Goal: Task Accomplishment & Management: Manage account settings

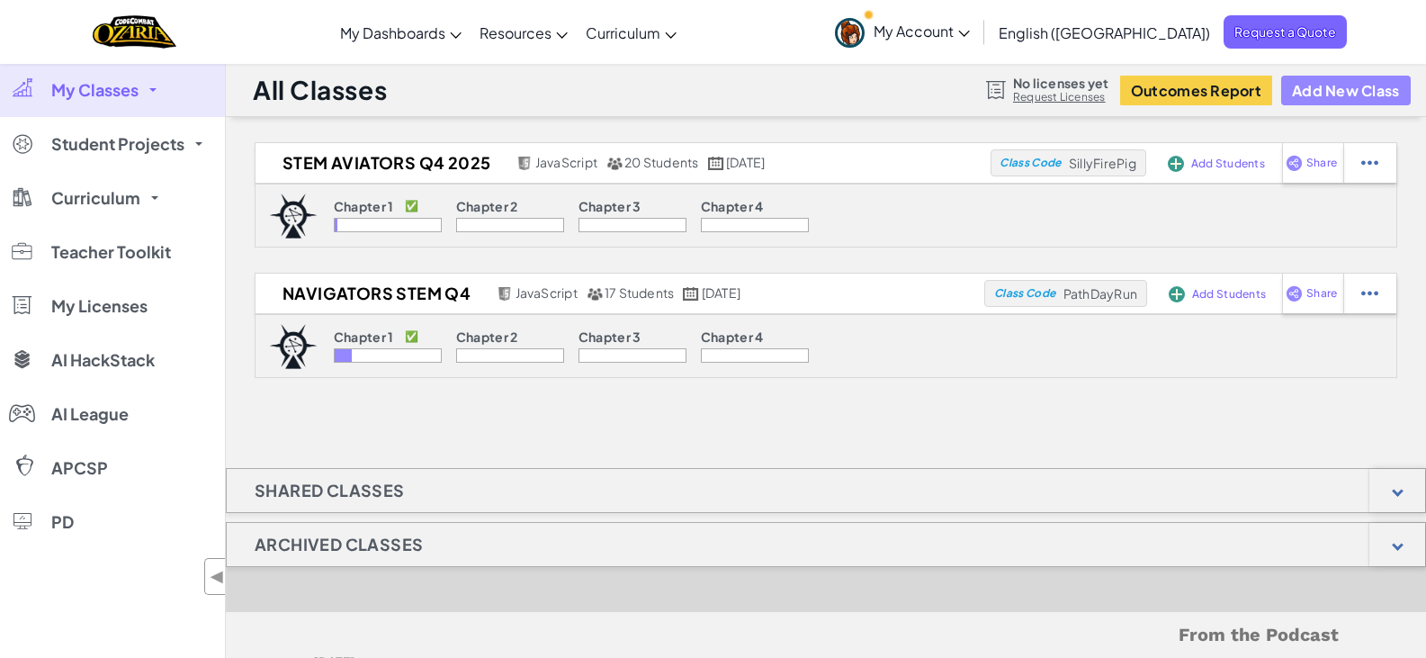
click at [1360, 85] on button "Add New Class" at bounding box center [1346, 91] width 130 height 30
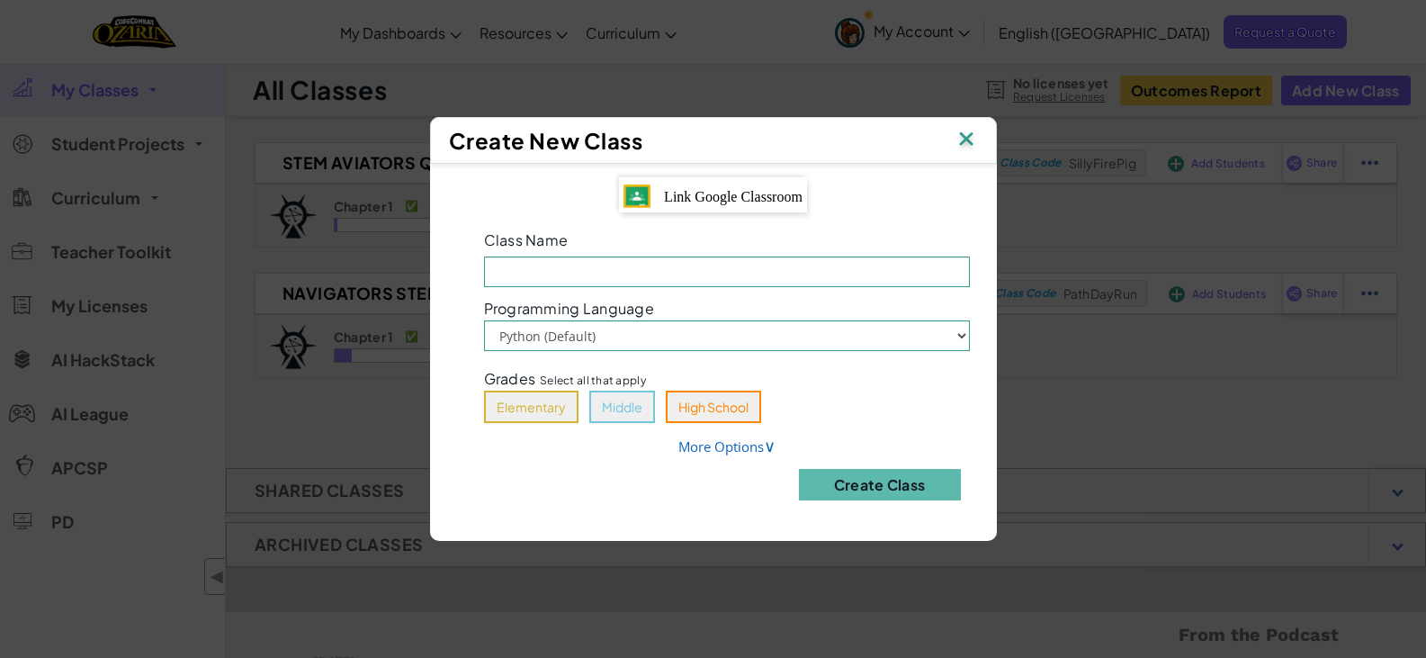
drag, startPoint x: 716, startPoint y: 174, endPoint x: 713, endPoint y: 183, distance: 9.4
click at [717, 179] on div "Link Google Classroom Class Name Field is required Programming Language Python …" at bounding box center [713, 344] width 567 height 360
click at [711, 193] on span "Link Google Classroom" at bounding box center [733, 196] width 139 height 15
click at [599, 334] on select "Python (Default) JavaScript" at bounding box center [727, 335] width 486 height 31
click at [484, 320] on select "Python (Default) JavaScript" at bounding box center [727, 335] width 486 height 31
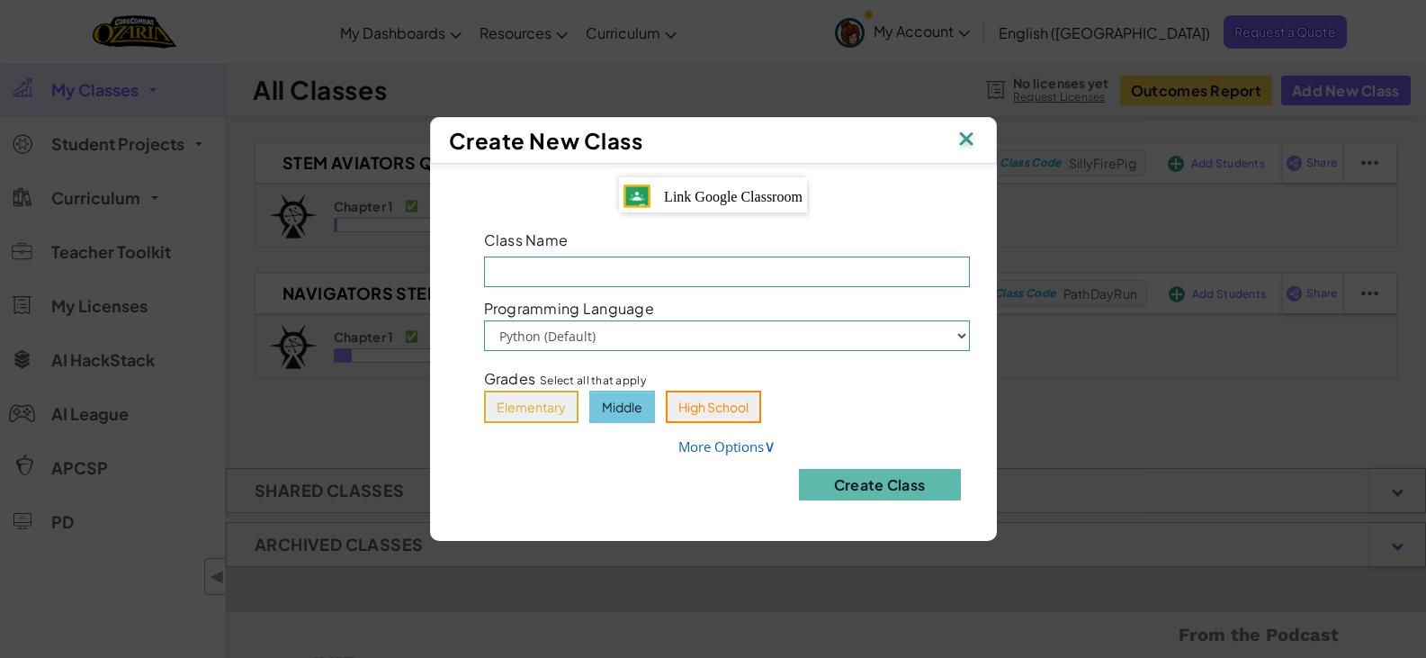
click at [630, 411] on button "Middle" at bounding box center [622, 406] width 66 height 32
click at [658, 192] on div "Link Google Classroom" at bounding box center [713, 195] width 188 height 36
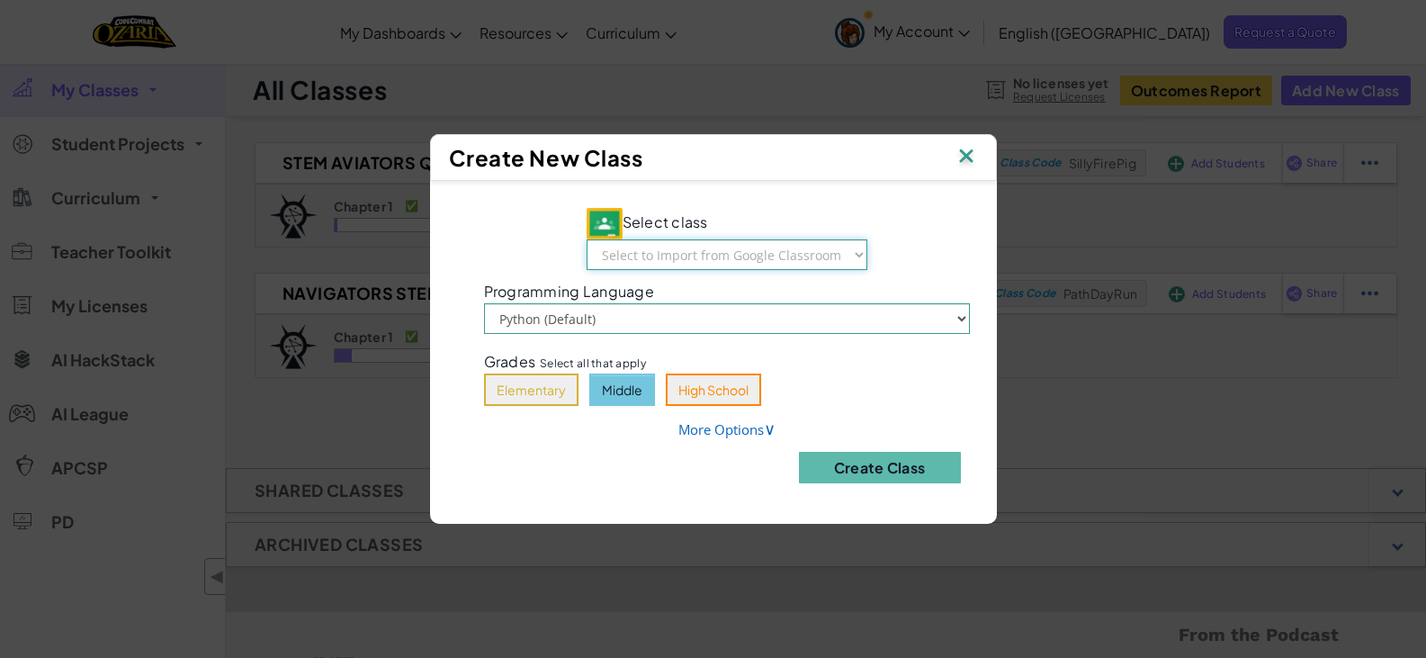
click at [747, 256] on select "Select to Import from Google Classroom STEM LAB Journey Q1 STEM LAB Quest Q1 ST…" at bounding box center [726, 254] width 281 height 31
select select "791676491592"
click at [587, 239] on select "Select to Import from Google Classroom STEM LAB Journey Q1 STEM LAB Quest Q1 ST…" at bounding box center [726, 254] width 281 height 31
click at [842, 458] on button "Create Class" at bounding box center [880, 467] width 162 height 31
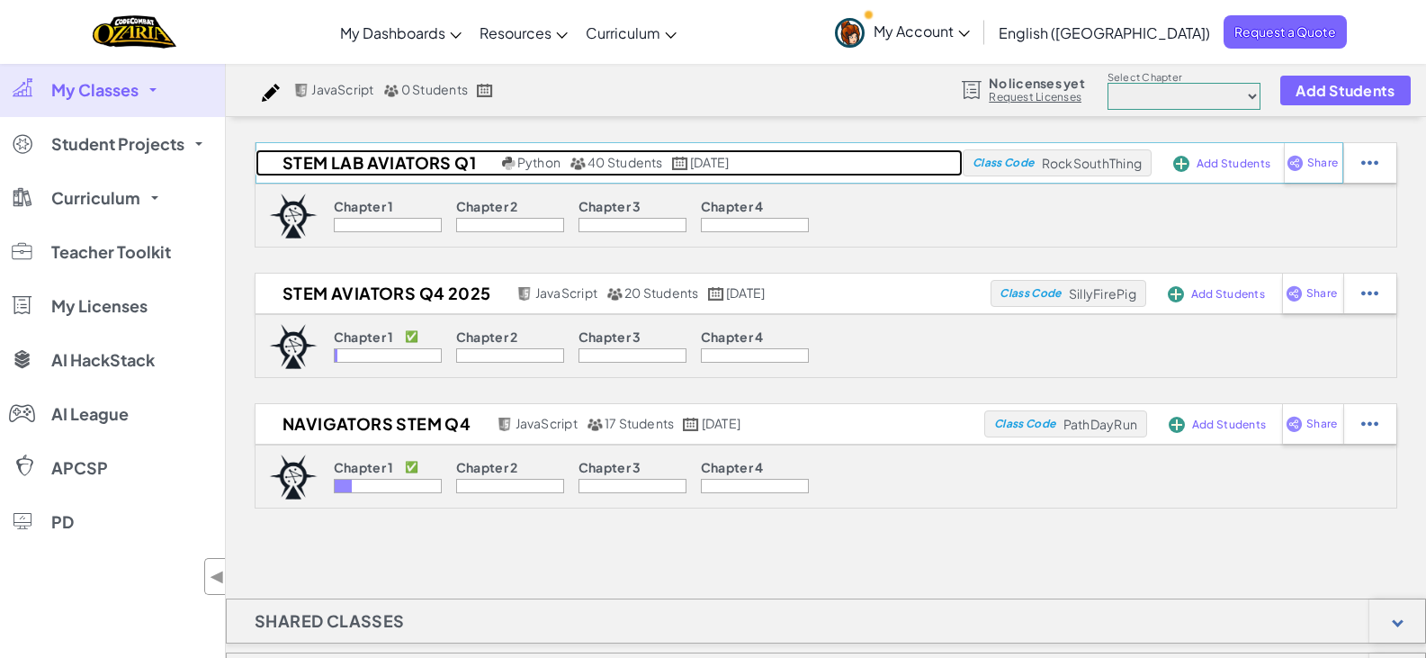
click at [452, 160] on h2 "STEM LAB Aviators Q1" at bounding box center [376, 162] width 242 height 27
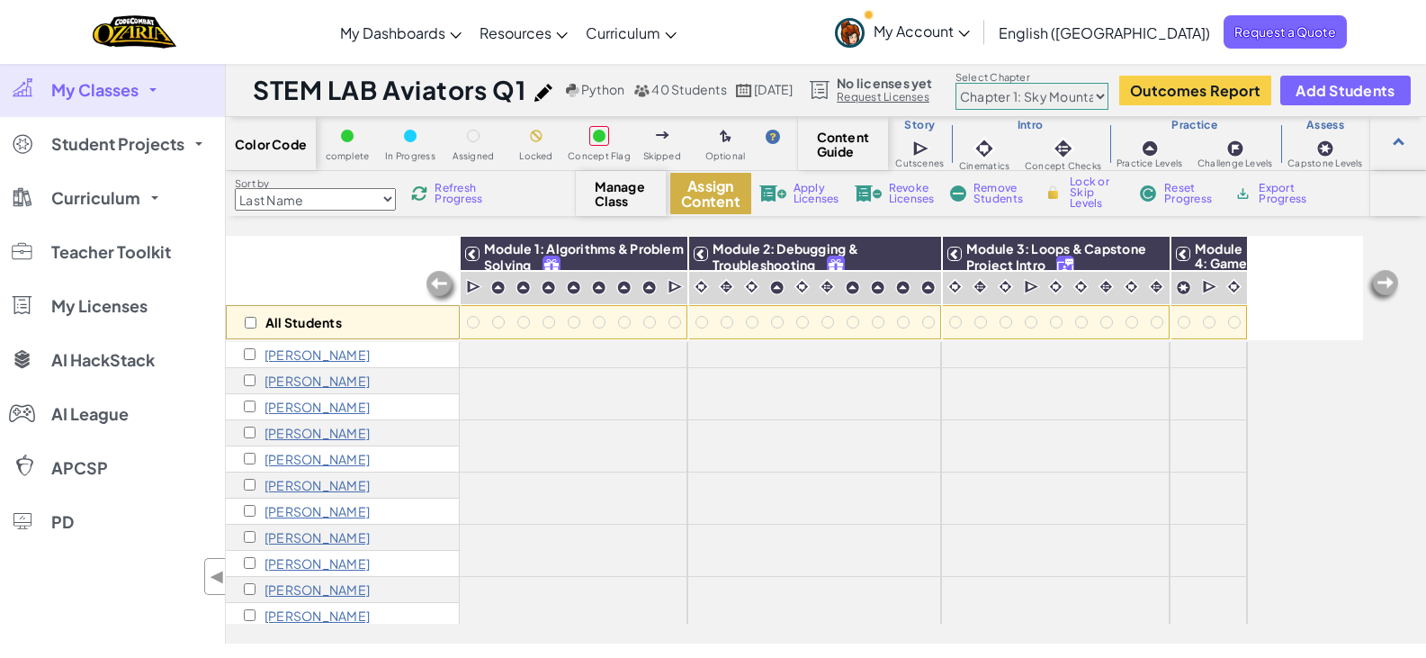
click at [718, 199] on button "Assign Content" at bounding box center [710, 193] width 81 height 41
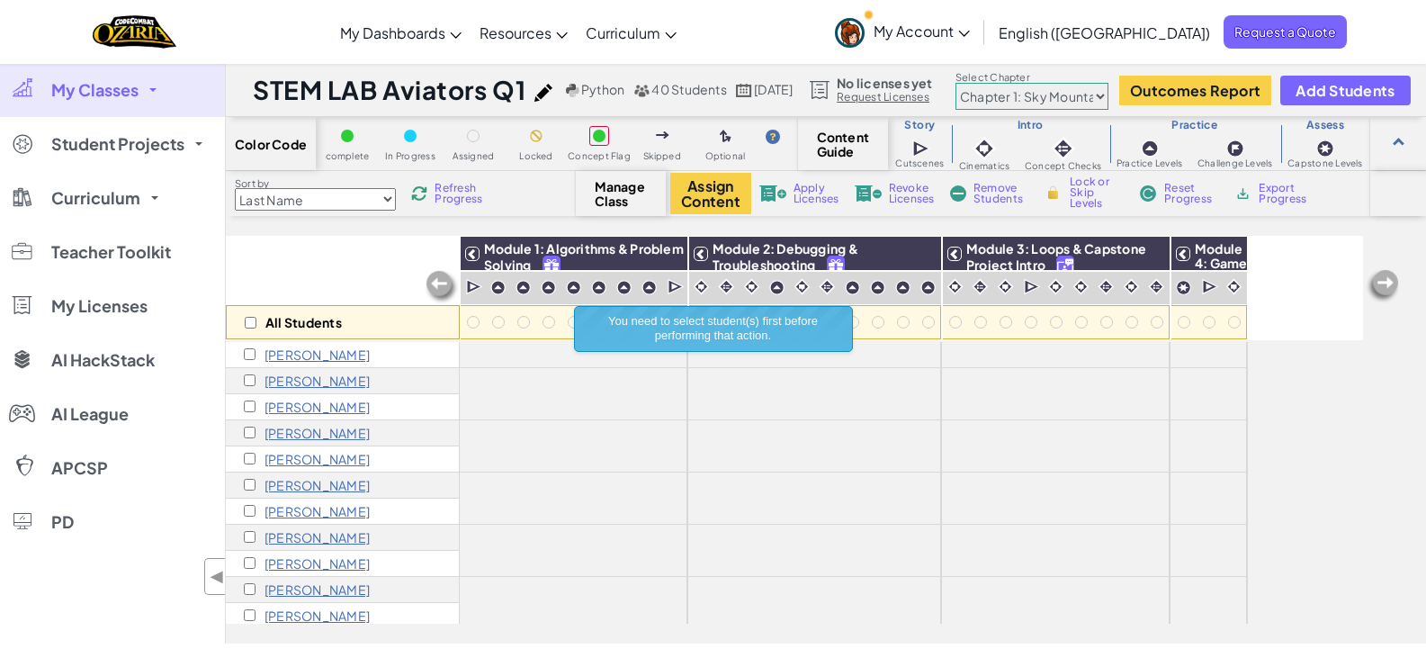
click at [252, 327] on div "All Students" at bounding box center [343, 322] width 234 height 34
click at [254, 322] on input "checkbox" at bounding box center [251, 323] width 12 height 12
checkbox input "true"
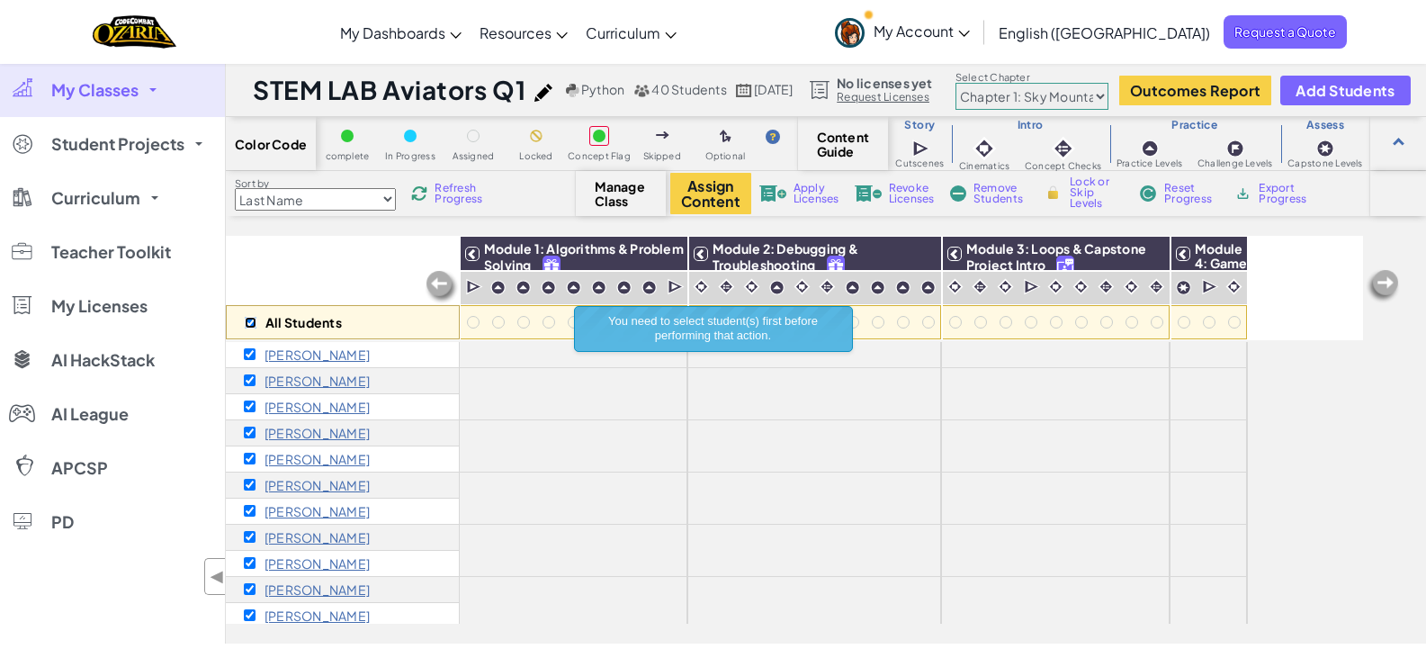
checkbox input "true"
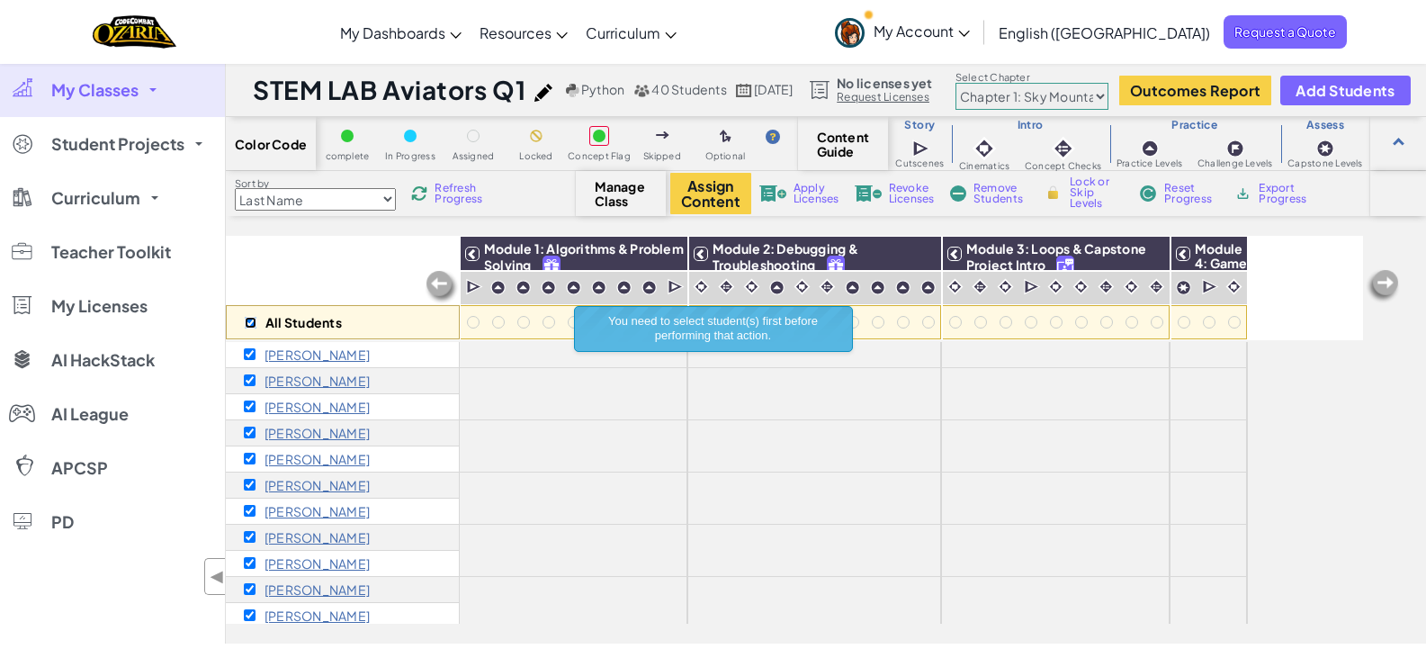
checkbox input "true"
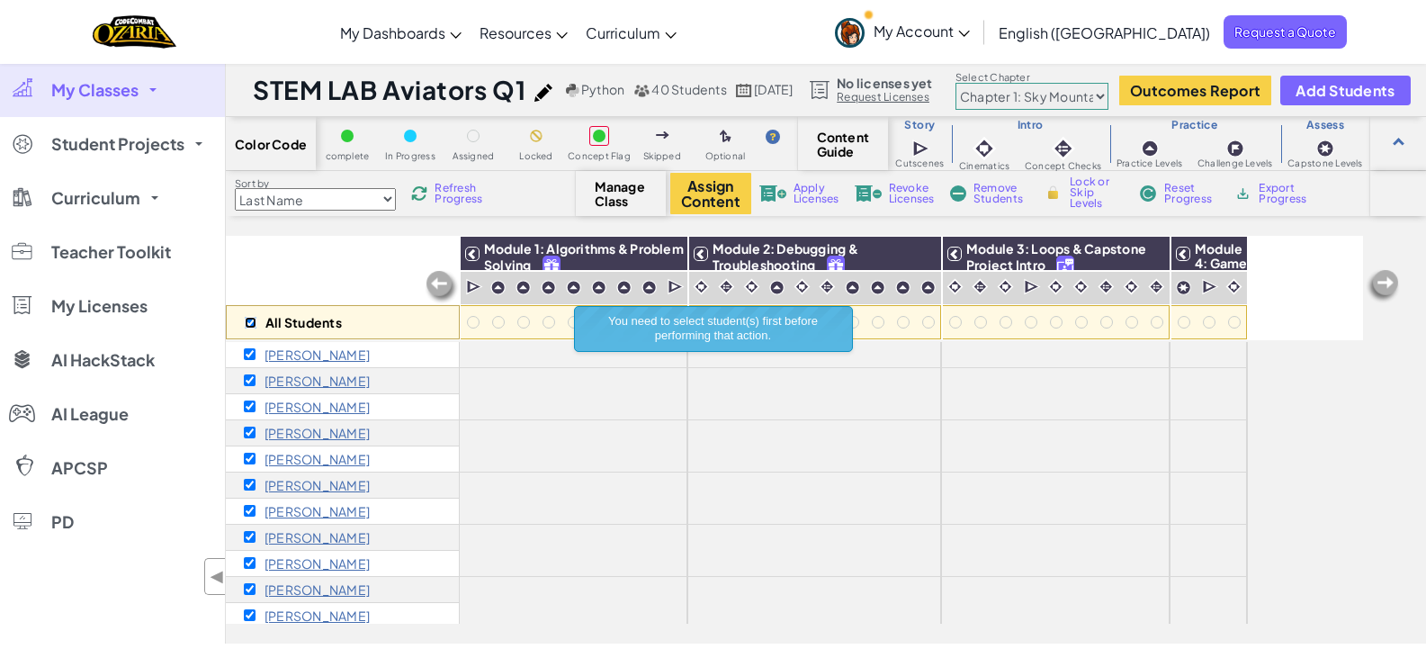
checkbox input "true"
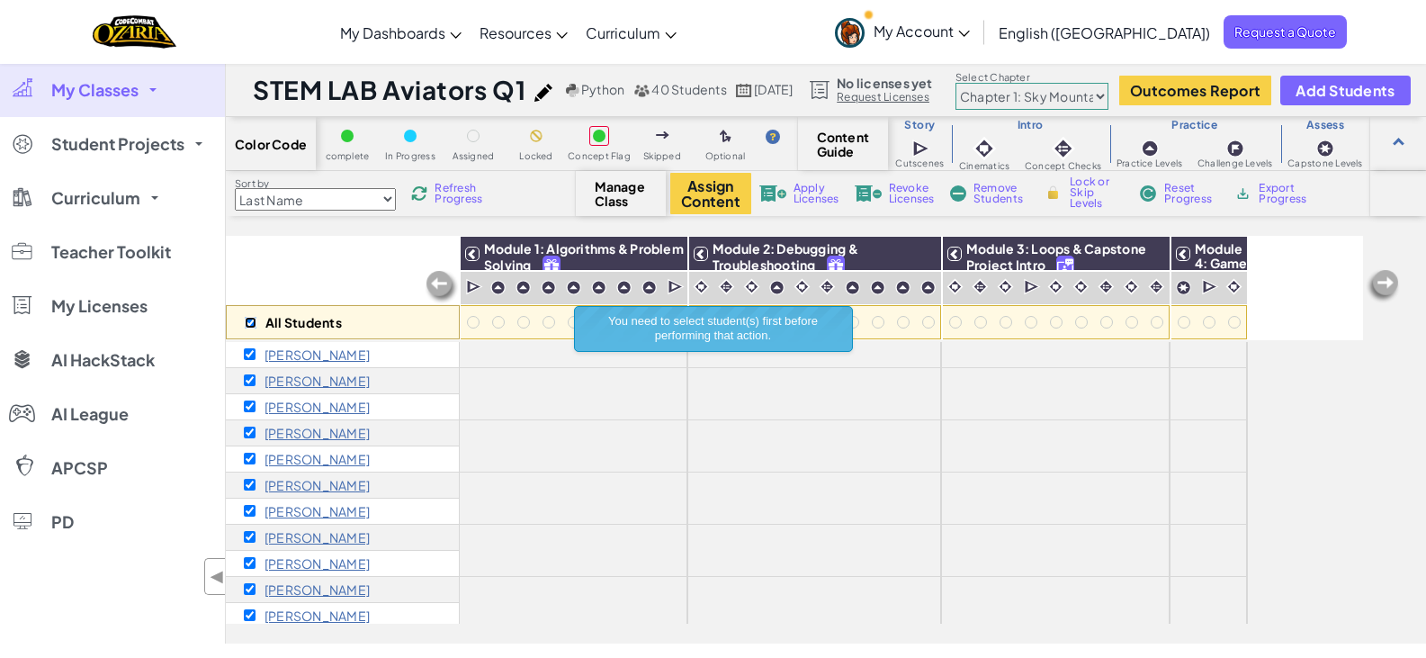
checkbox input "true"
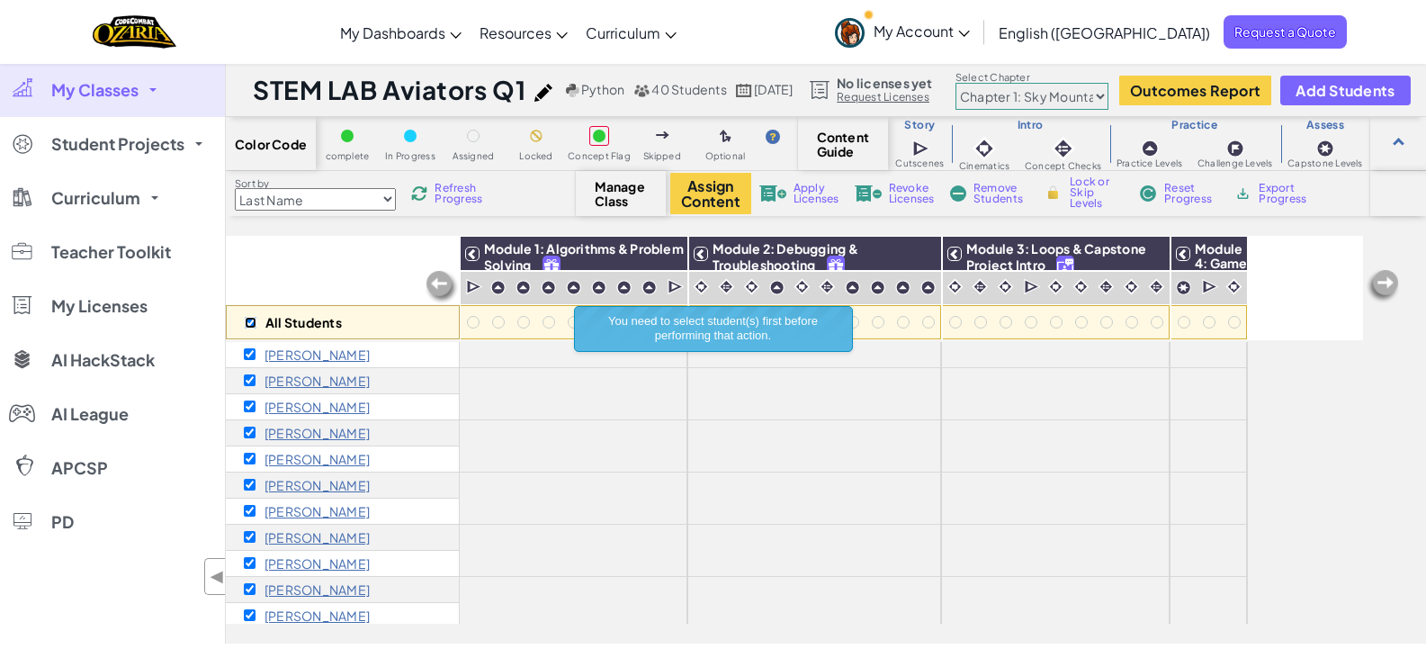
checkbox input "true"
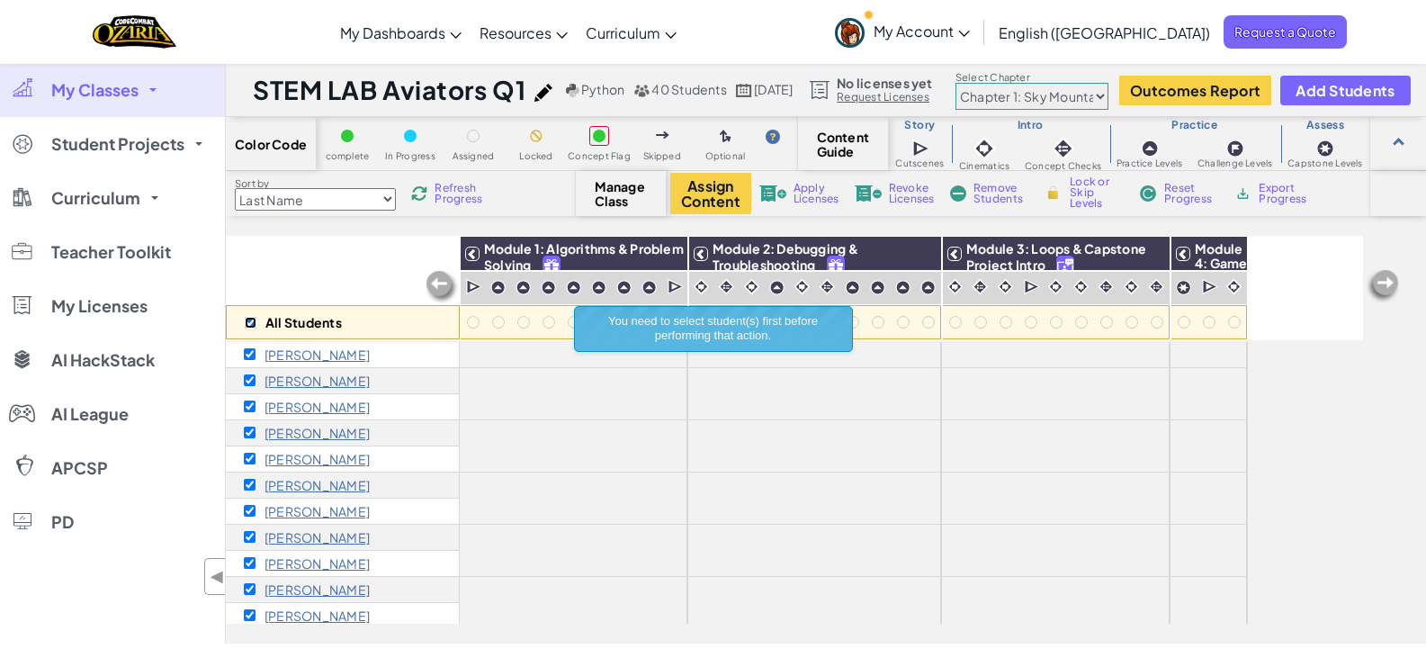
checkbox input "true"
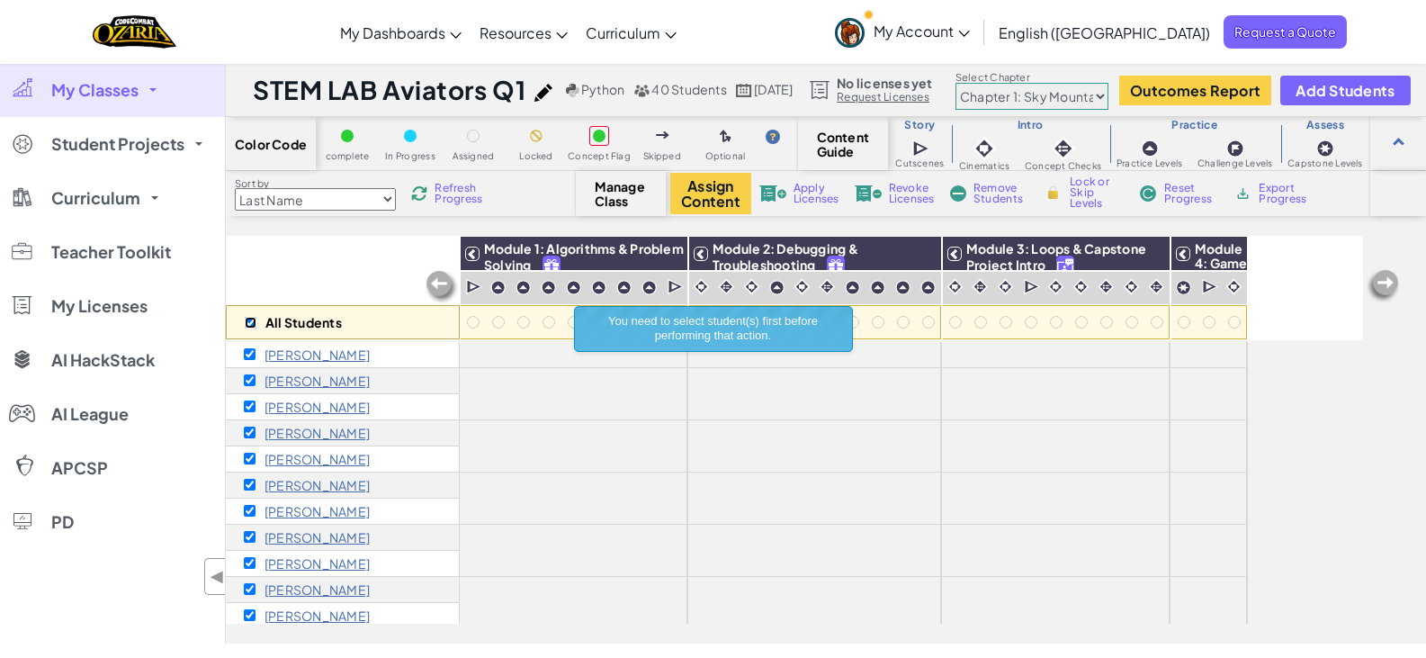
checkbox input "true"
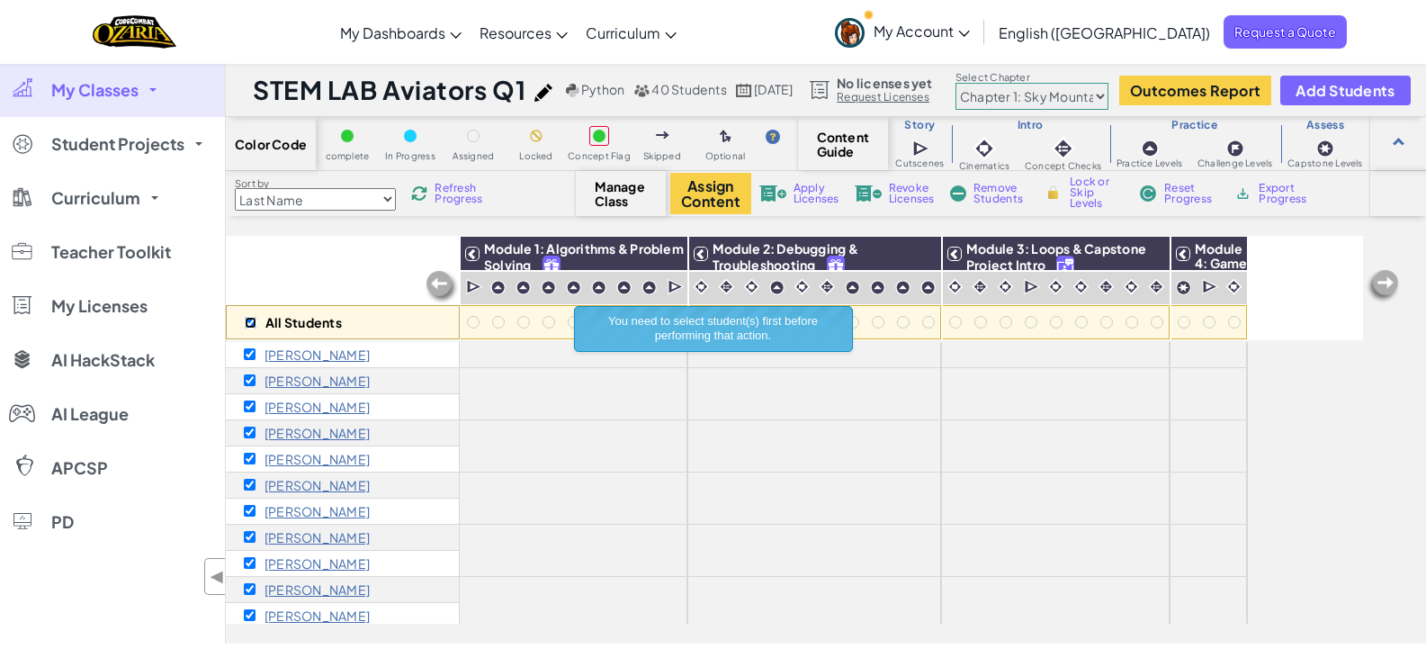
checkbox input "true"
click at [728, 195] on button "Assign Content" at bounding box center [710, 193] width 81 height 41
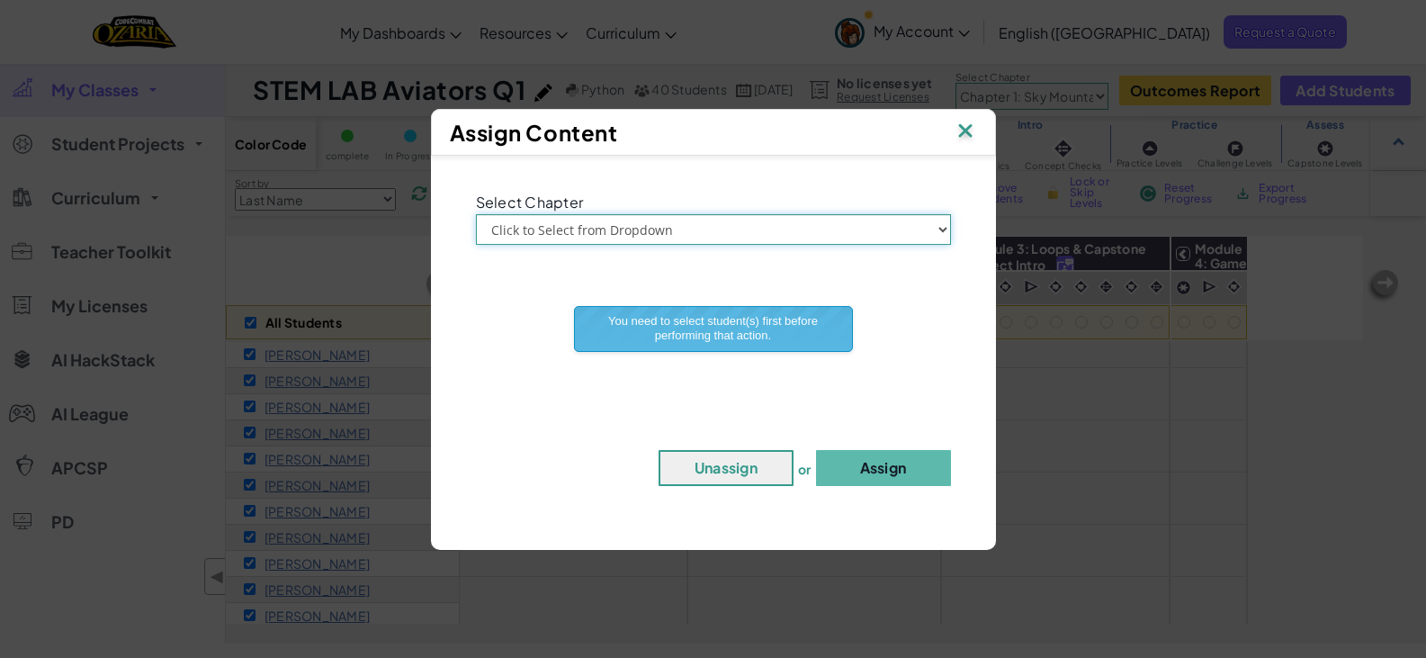
click at [710, 237] on select "Click to Select from Dropdown Chapter 1: [GEOGRAPHIC_DATA] Chapter 2: The Moon …" at bounding box center [713, 229] width 475 height 31
select select "Chapter 1: Sky Mountain"
click at [476, 214] on select "Click to Select from Dropdown Chapter 1: [GEOGRAPHIC_DATA] Chapter 2: The Moon …" at bounding box center [713, 229] width 475 height 31
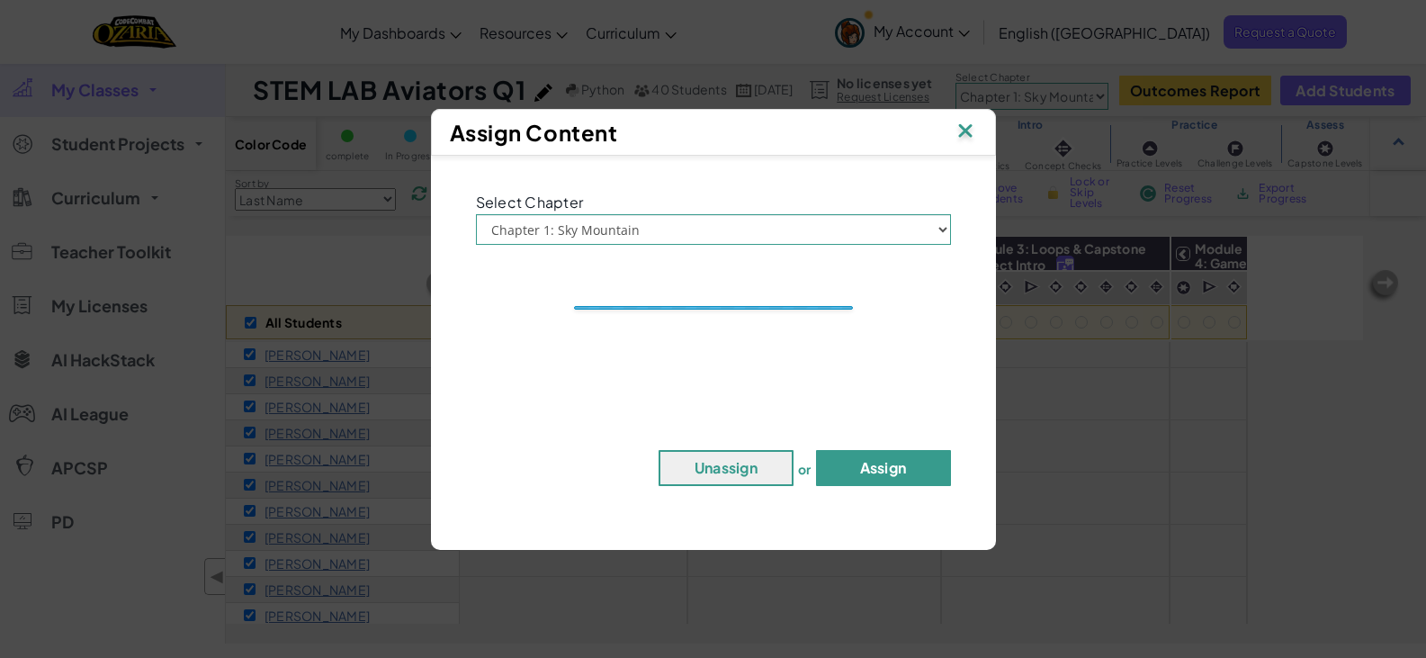
click at [858, 453] on button "Assign" at bounding box center [883, 468] width 135 height 36
